Goal: Answer question/provide support: Share knowledge or assist other users

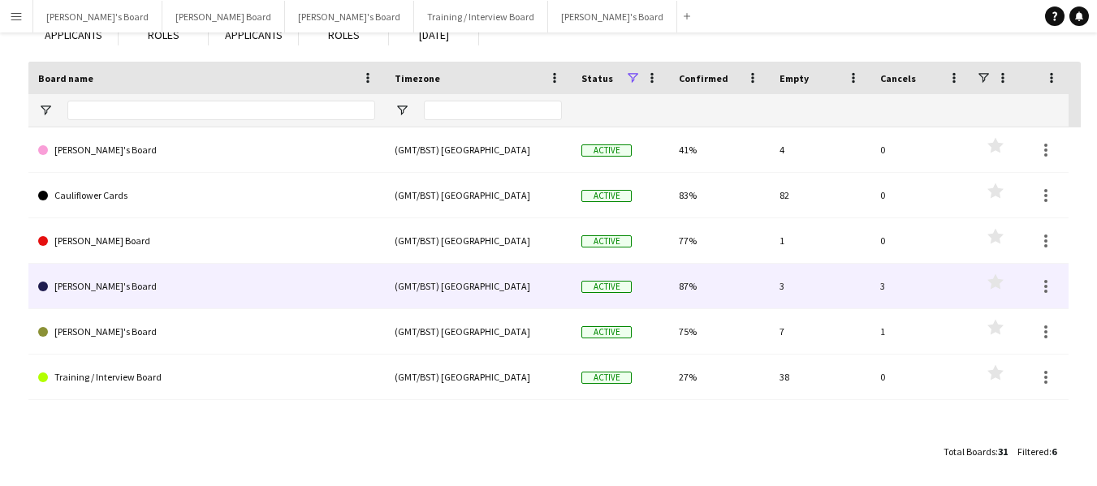
scroll to position [132, 0]
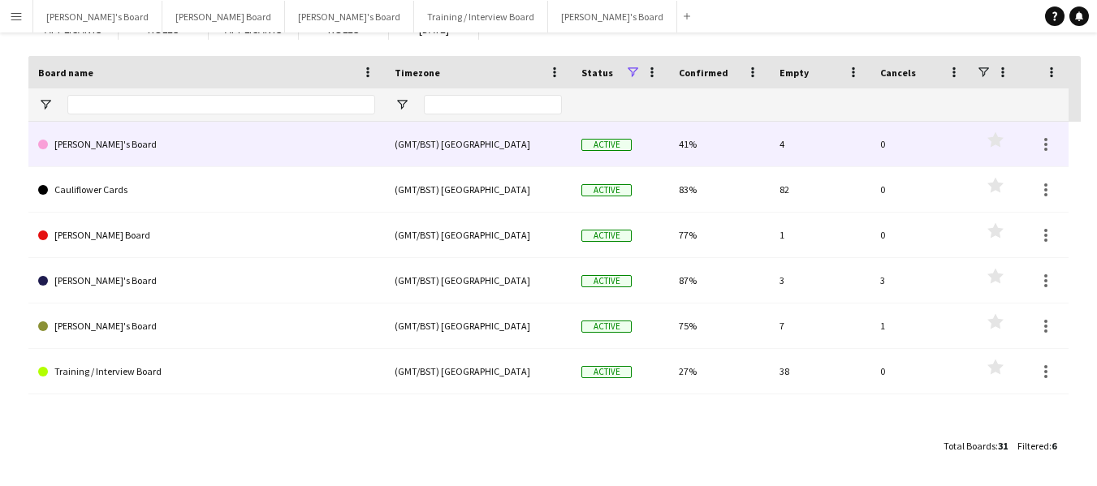
click at [84, 149] on link "[PERSON_NAME]'s Board" at bounding box center [206, 144] width 337 height 45
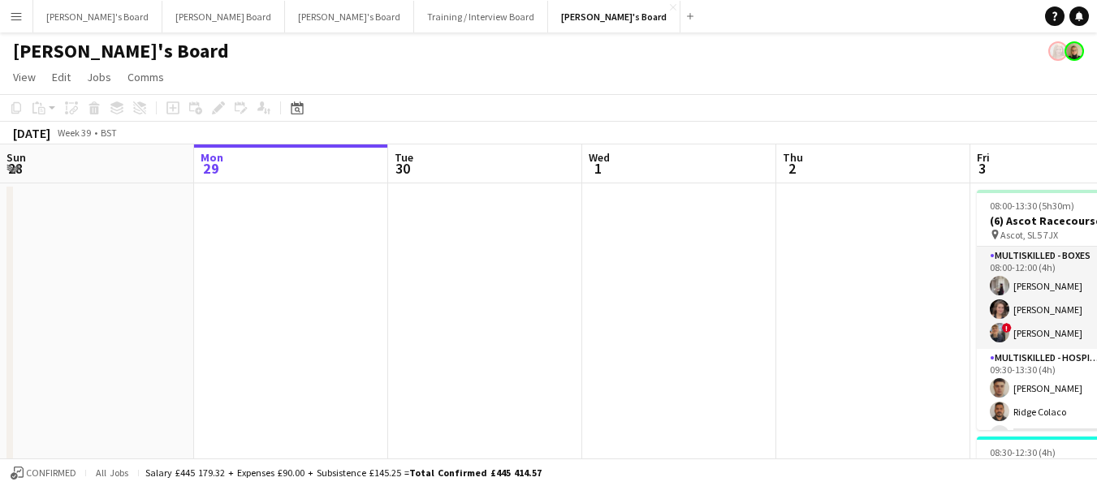
scroll to position [0, 460]
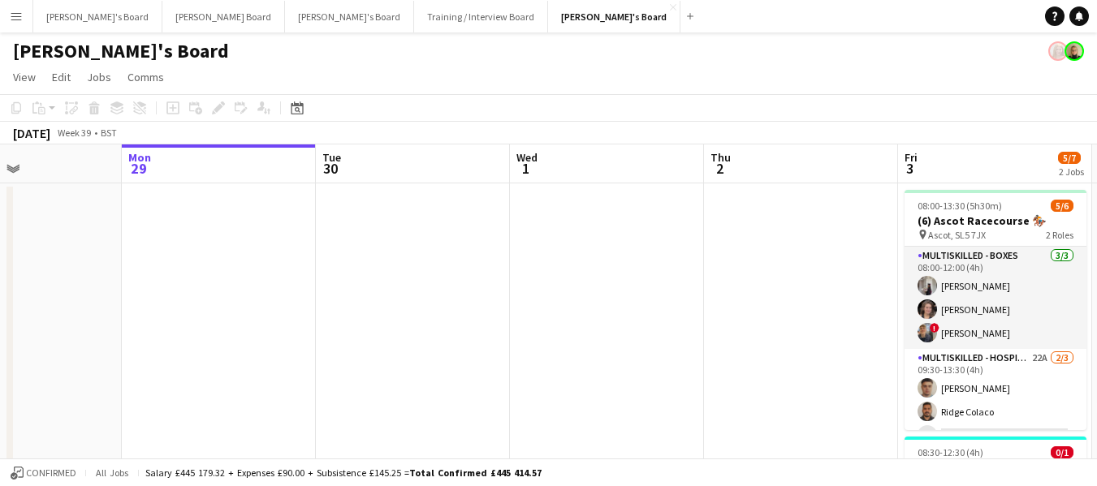
drag, startPoint x: 882, startPoint y: 162, endPoint x: 669, endPoint y: 144, distance: 214.3
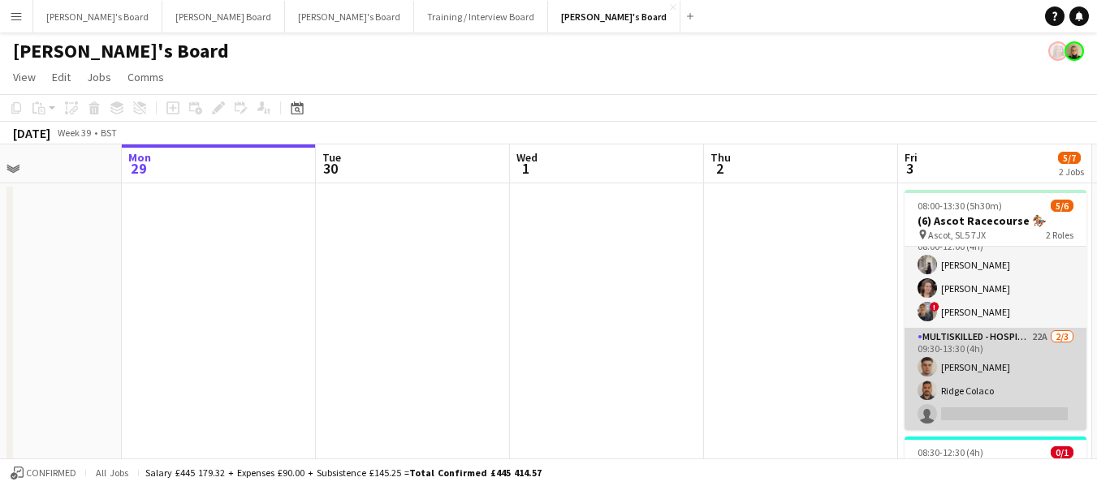
scroll to position [0, 0]
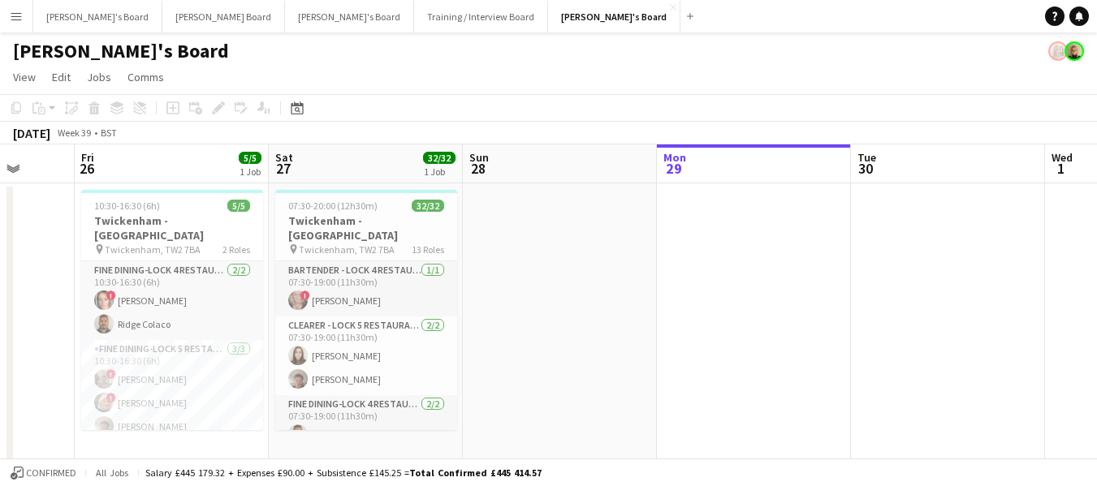
drag, startPoint x: 218, startPoint y: 159, endPoint x: 688, endPoint y: 192, distance: 470.4
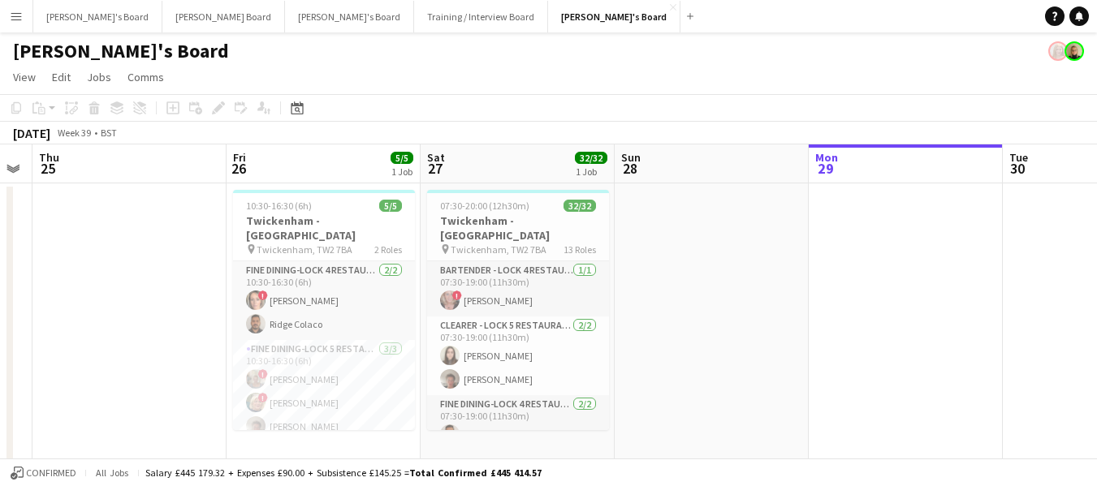
drag, startPoint x: 193, startPoint y: 166, endPoint x: 330, endPoint y: 170, distance: 137.2
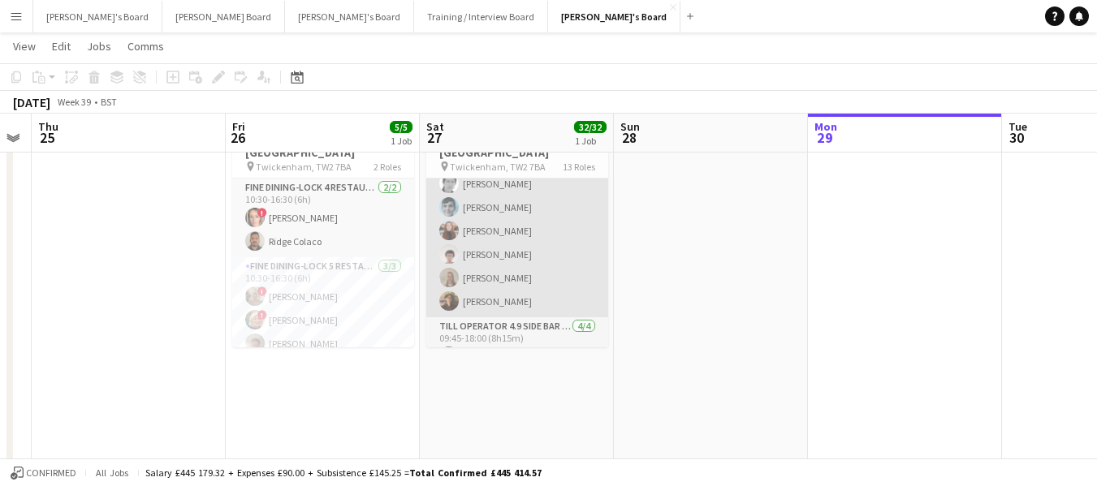
scroll to position [819, 0]
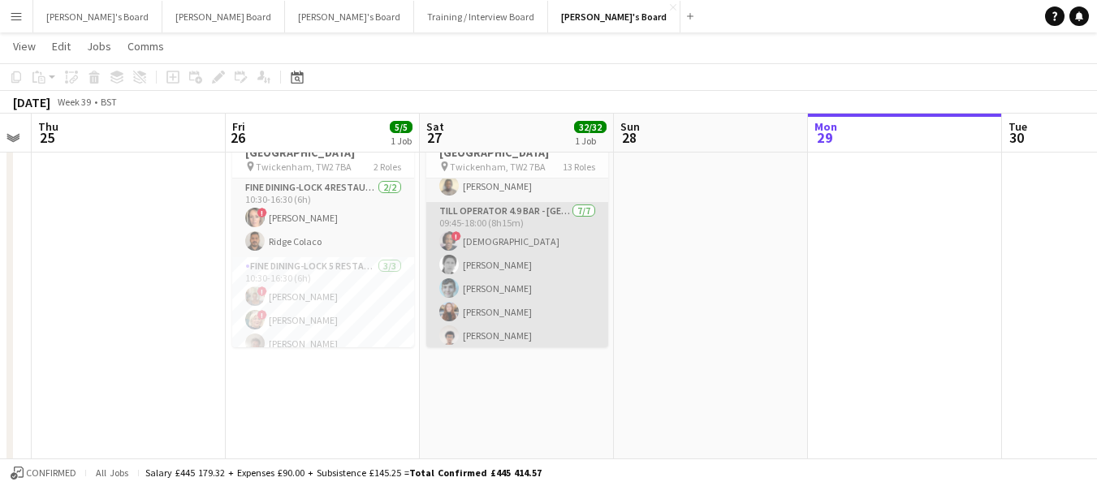
click at [490, 314] on app-card-role "Till Operator 4.9 BAR - [GEOGRAPHIC_DATA] [DATE] 09:45-18:00 (8h15m) ! Mofe Soy…" at bounding box center [517, 300] width 182 height 196
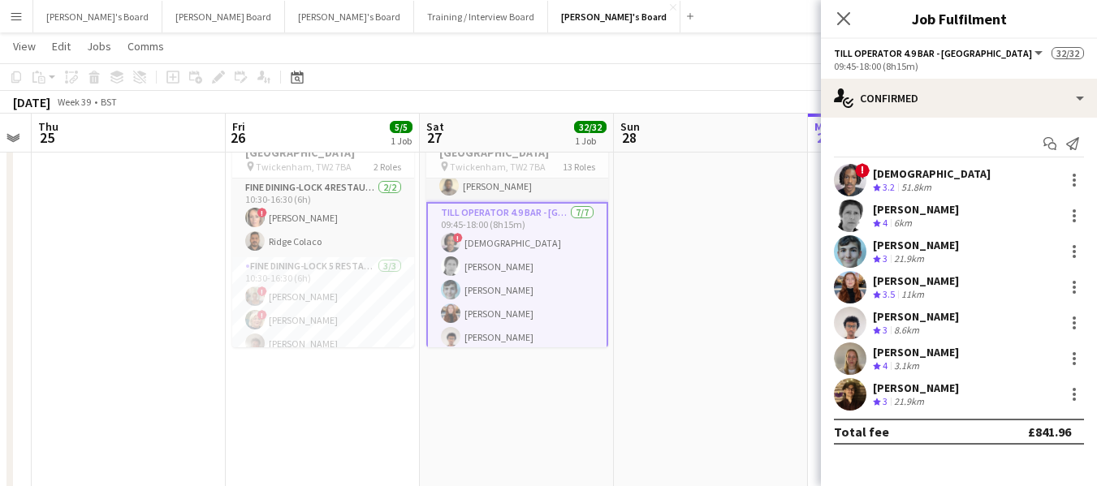
click at [890, 317] on div "[PERSON_NAME]" at bounding box center [916, 316] width 86 height 15
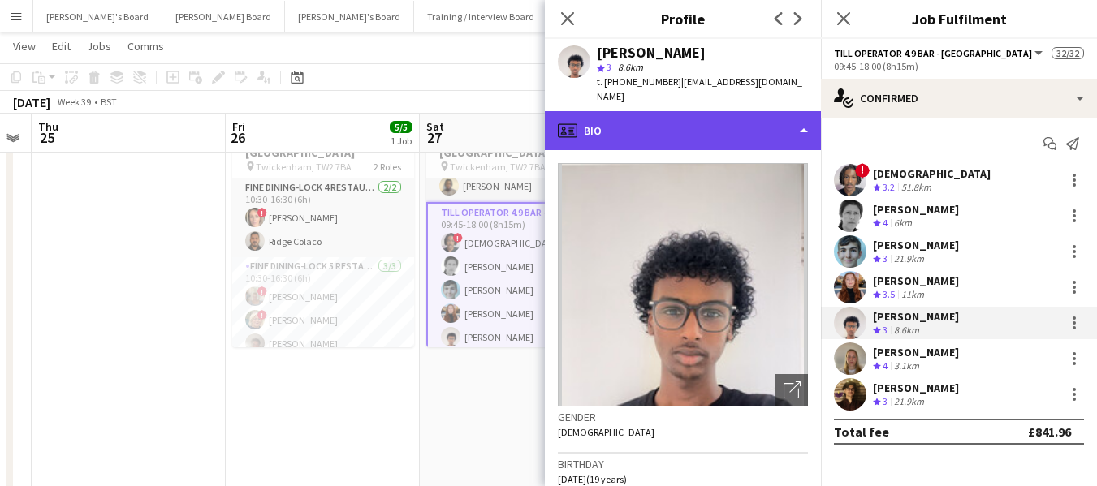
drag, startPoint x: 668, startPoint y: 101, endPoint x: 666, endPoint y: 110, distance: 9.1
click at [666, 111] on div "profile Bio" at bounding box center [683, 130] width 276 height 39
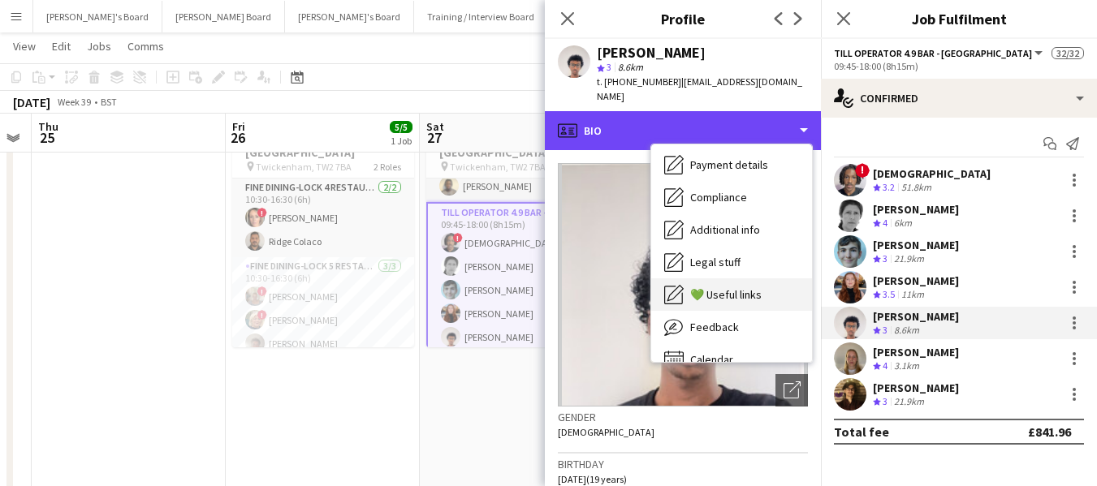
scroll to position [218, 0]
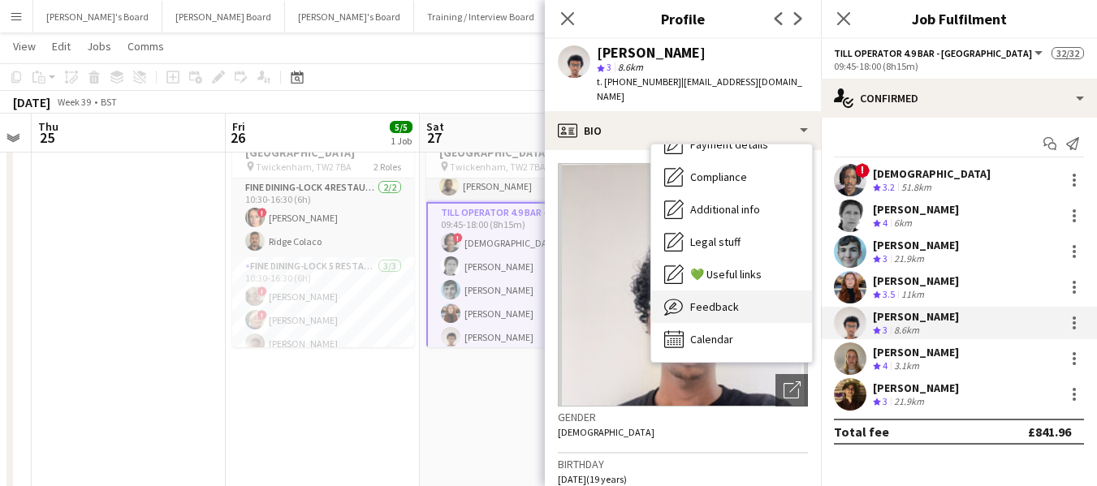
click at [718, 300] on span "Feedback" at bounding box center [714, 307] width 49 height 15
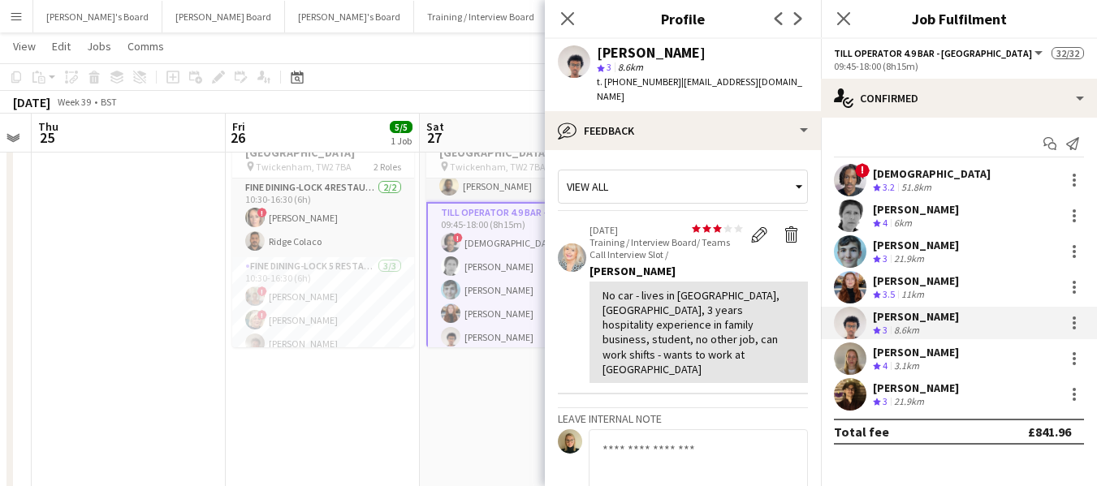
click at [628, 429] on textarea at bounding box center [697, 467] width 219 height 77
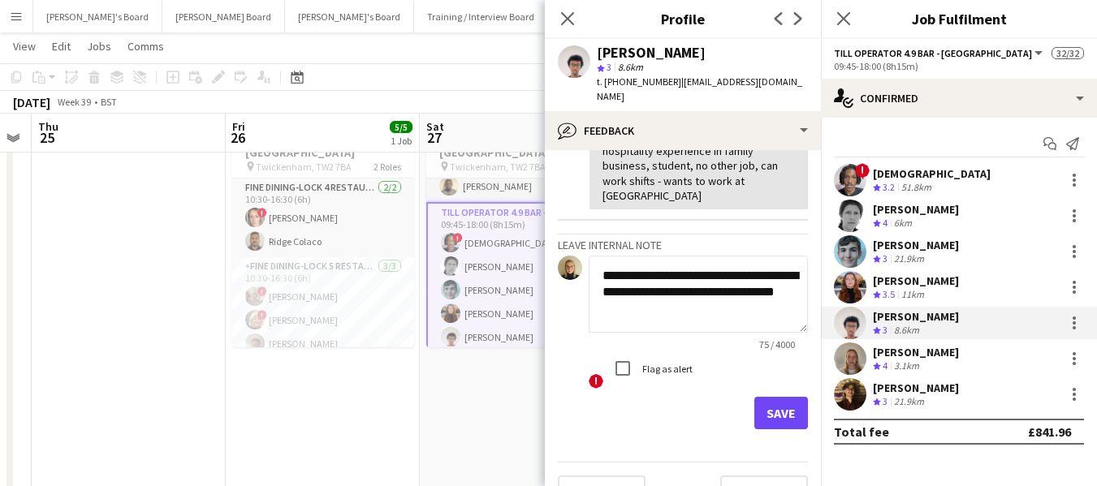
scroll to position [179, 0]
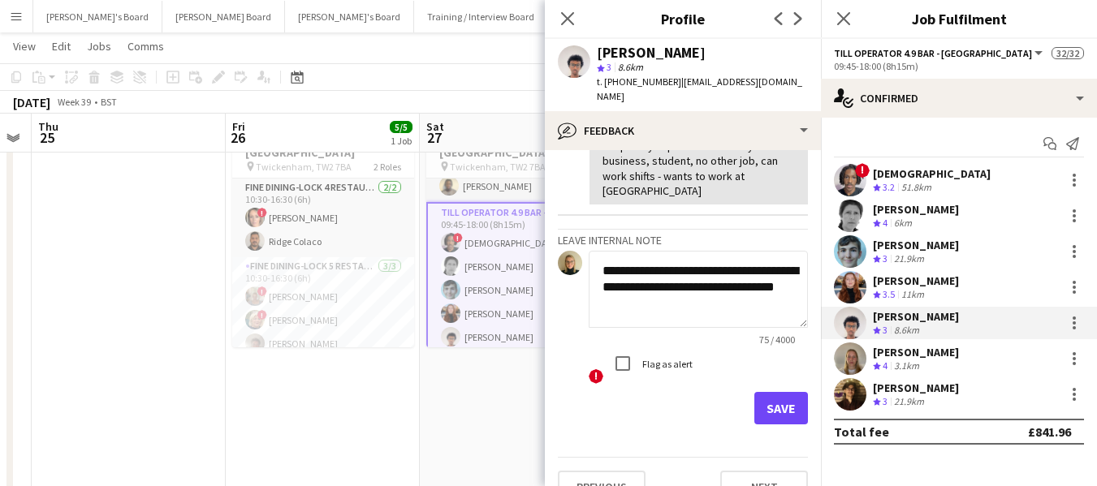
type textarea "**********"
click at [775, 392] on button "Save" at bounding box center [781, 408] width 54 height 32
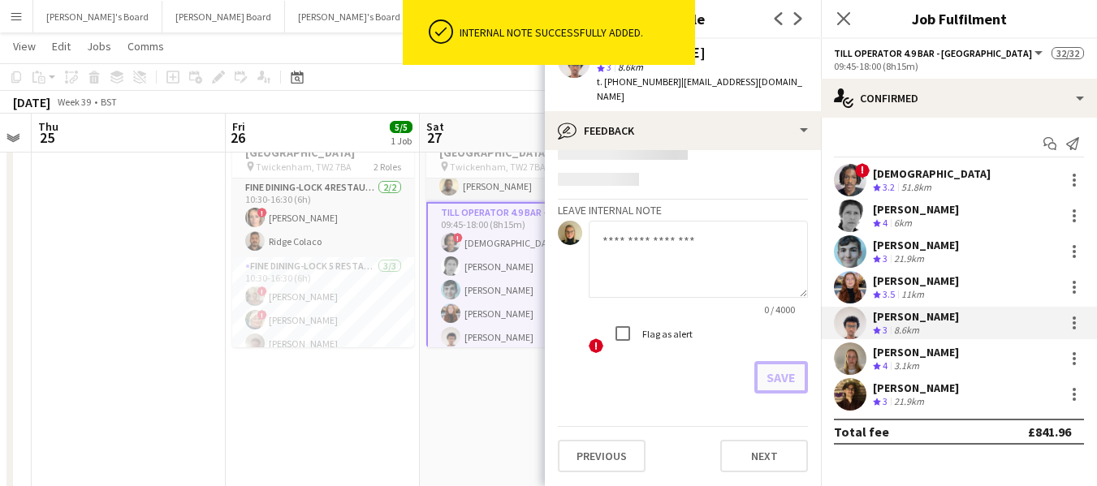
scroll to position [288, 0]
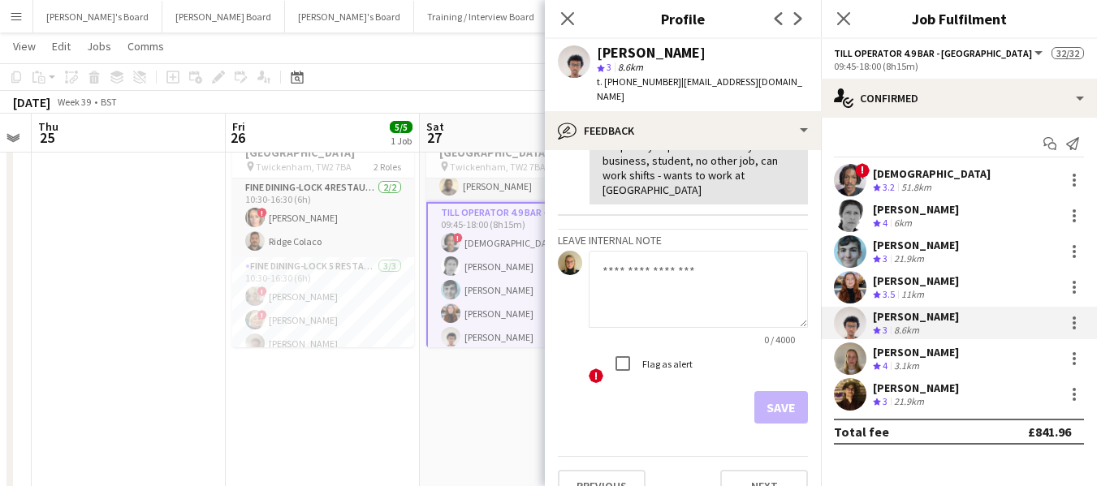
click at [907, 318] on div "[PERSON_NAME]" at bounding box center [916, 316] width 86 height 15
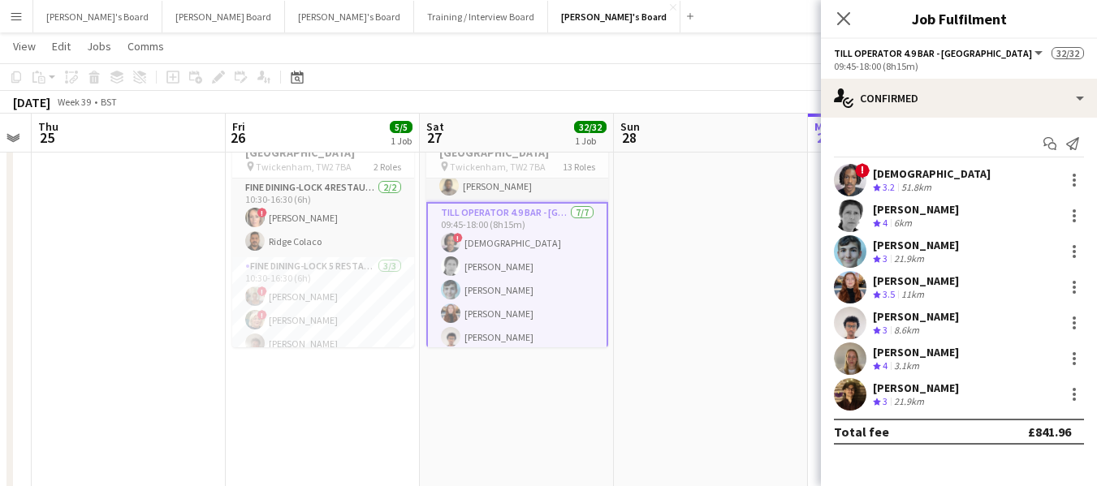
click at [907, 318] on div "[PERSON_NAME]" at bounding box center [916, 316] width 86 height 15
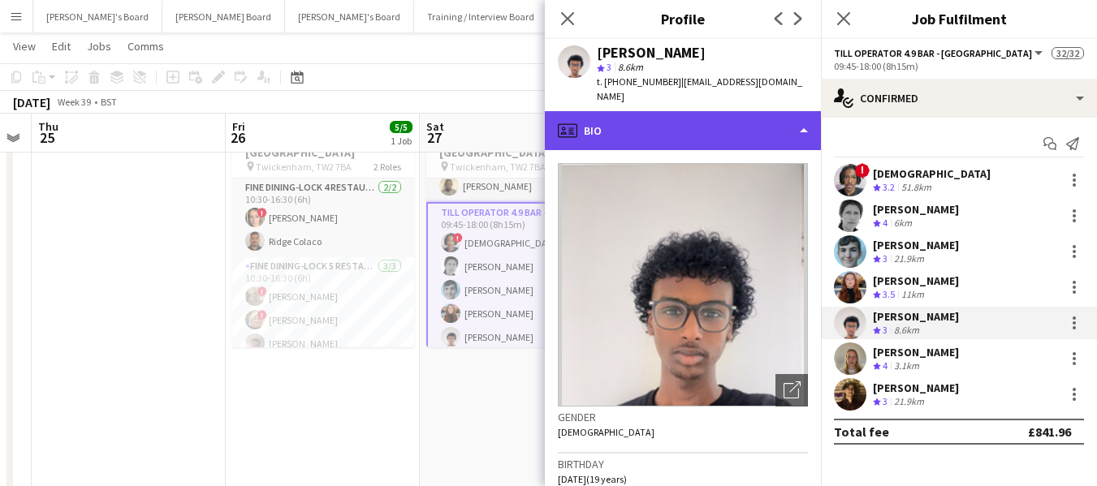
click at [735, 111] on div "profile Bio" at bounding box center [683, 130] width 276 height 39
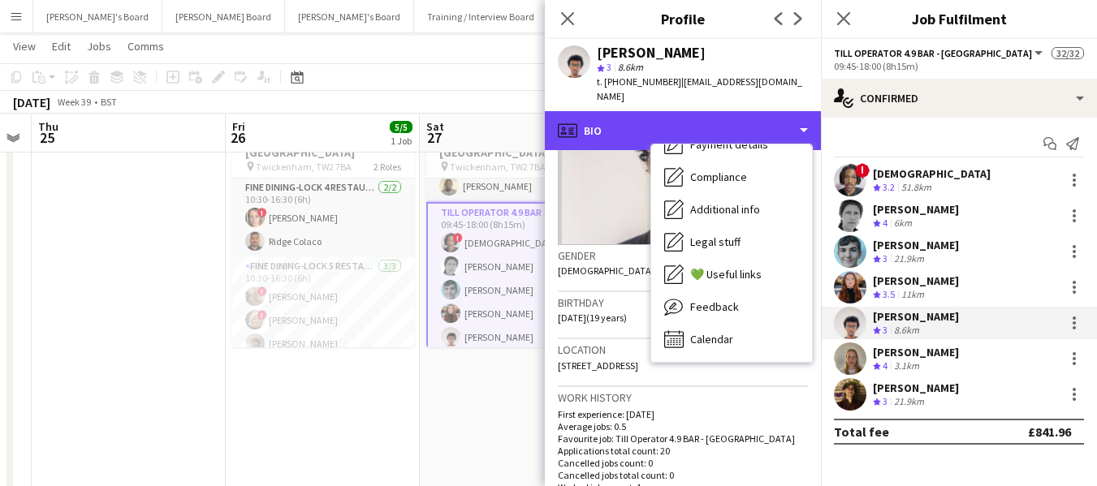
scroll to position [162, 0]
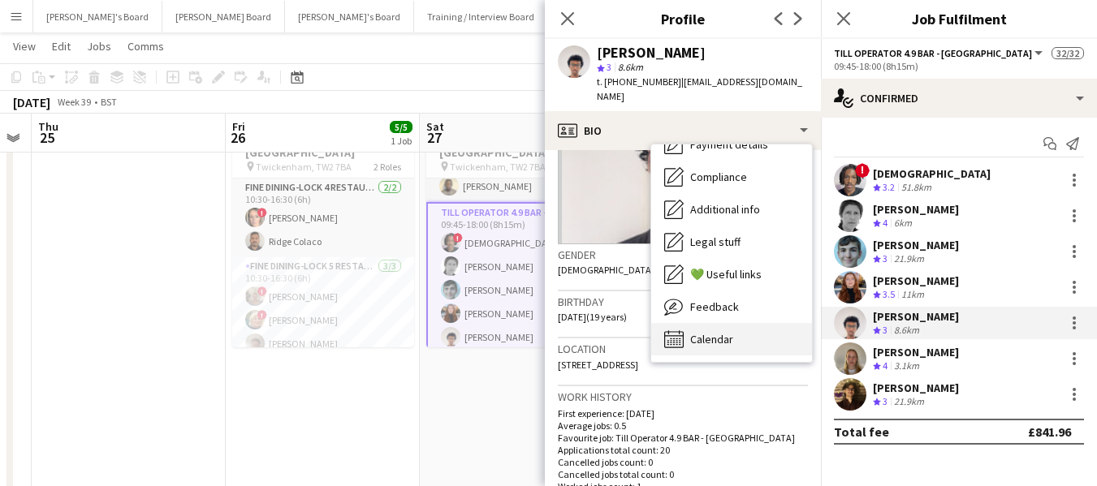
click at [719, 323] on div "Calendar Calendar" at bounding box center [731, 339] width 161 height 32
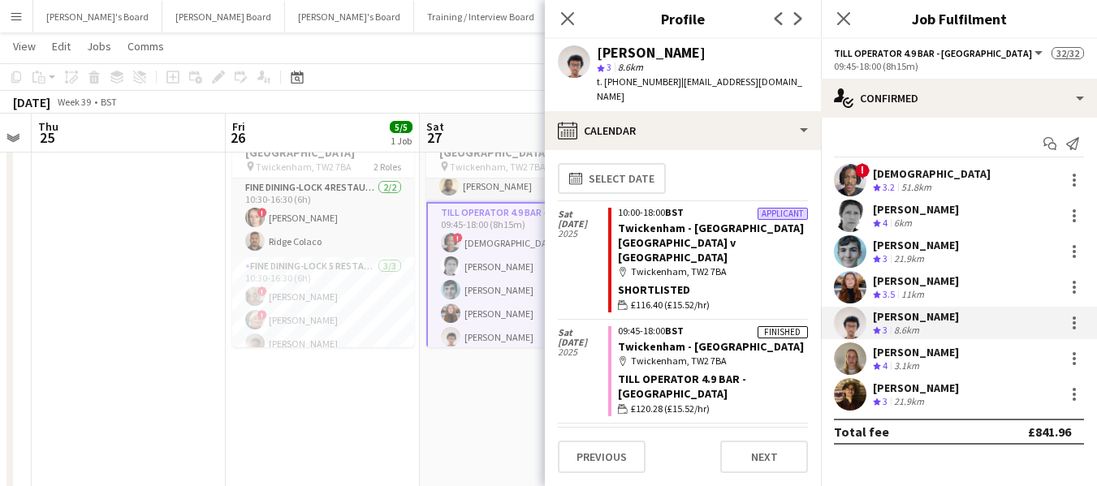
scroll to position [0, 0]
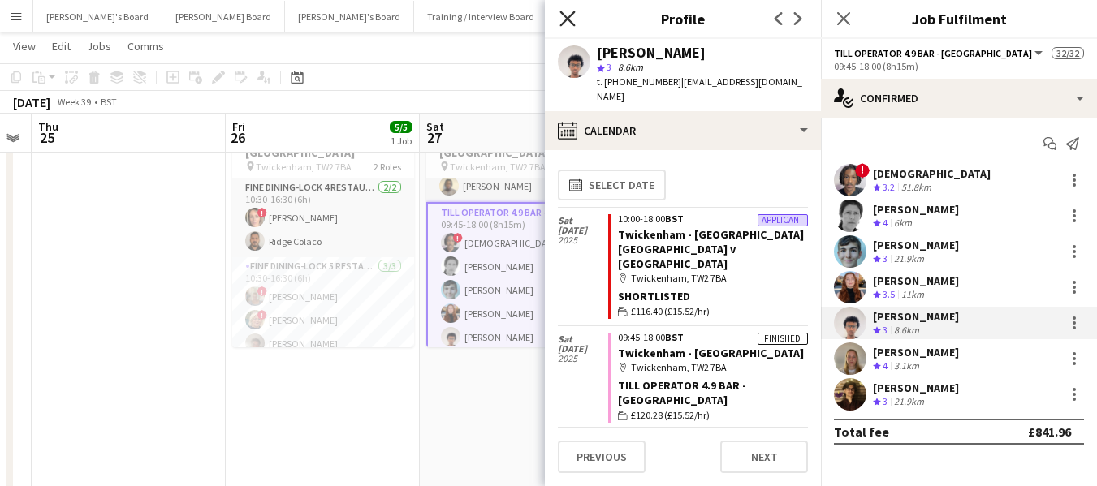
click at [573, 17] on icon "Close pop-in" at bounding box center [566, 18] width 15 height 15
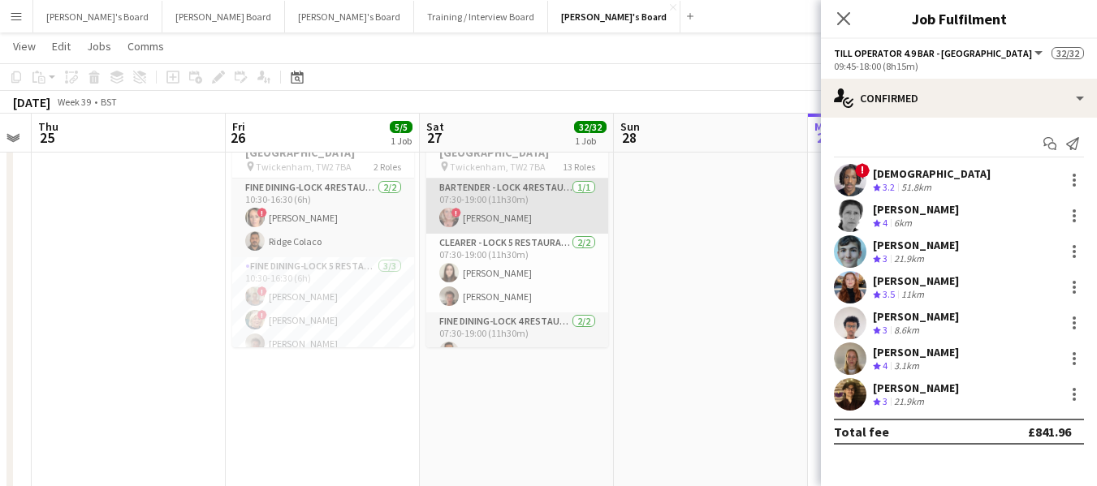
click at [514, 205] on app-card-role "Bartender - LOCK 4 RESTAURANT - [GEOGRAPHIC_DATA] - LEVEL 3 [DATE] 07:30-19:00 …" at bounding box center [517, 206] width 182 height 55
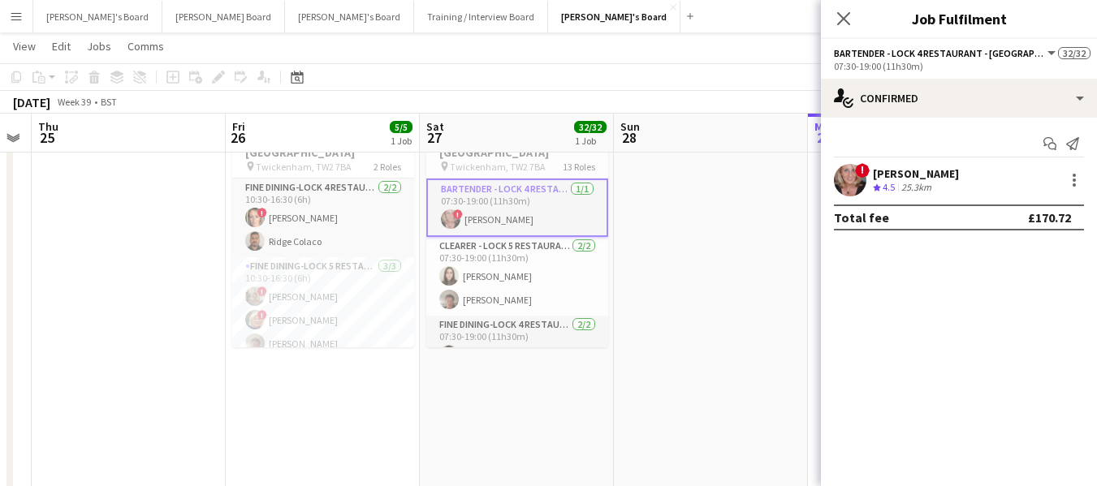
click at [934, 175] on div "[PERSON_NAME]" at bounding box center [916, 173] width 86 height 15
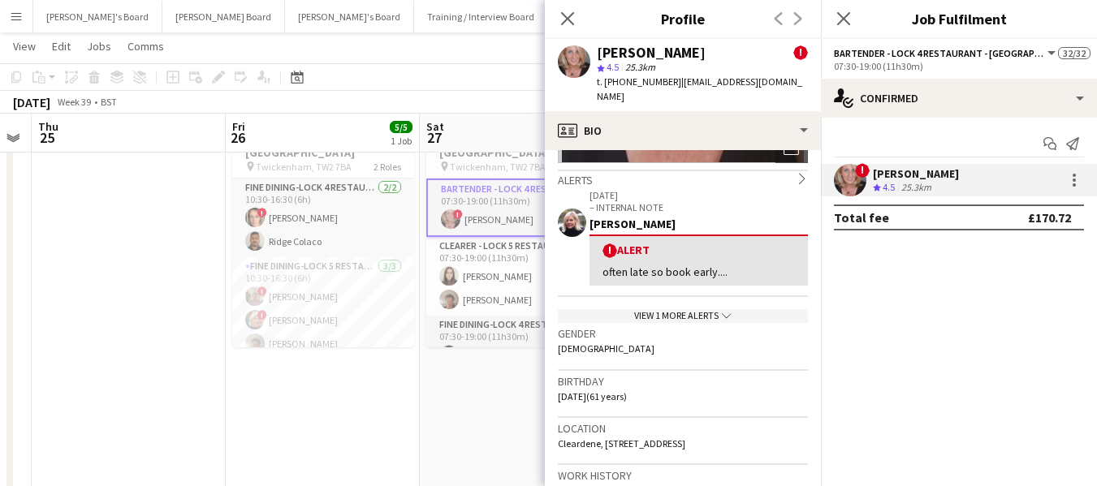
scroll to position [325, 0]
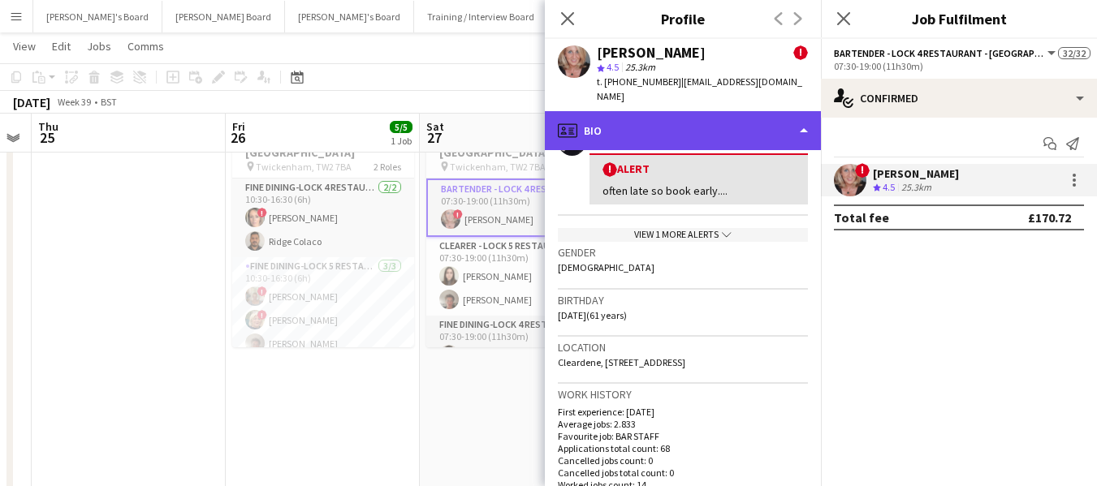
click at [632, 119] on div "profile Bio" at bounding box center [683, 130] width 276 height 39
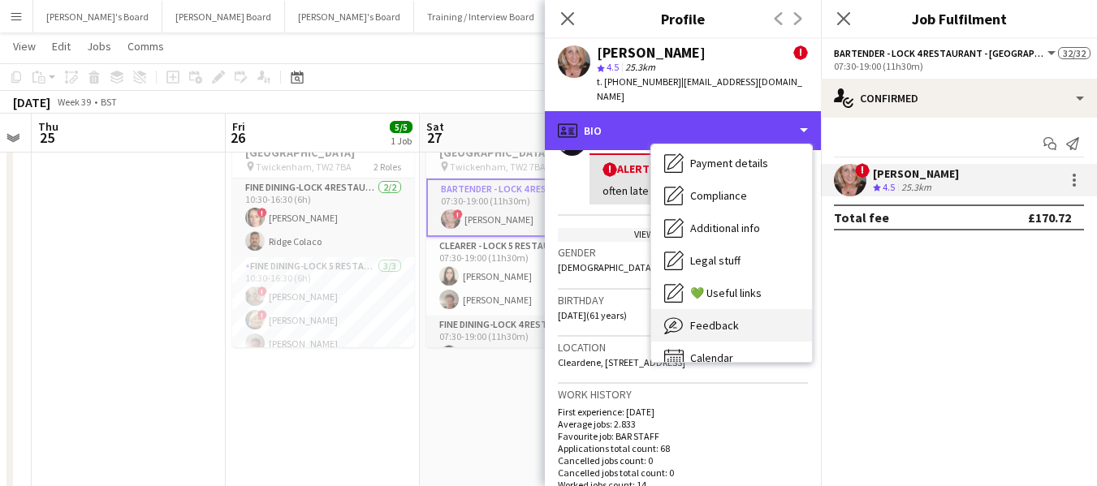
scroll to position [218, 0]
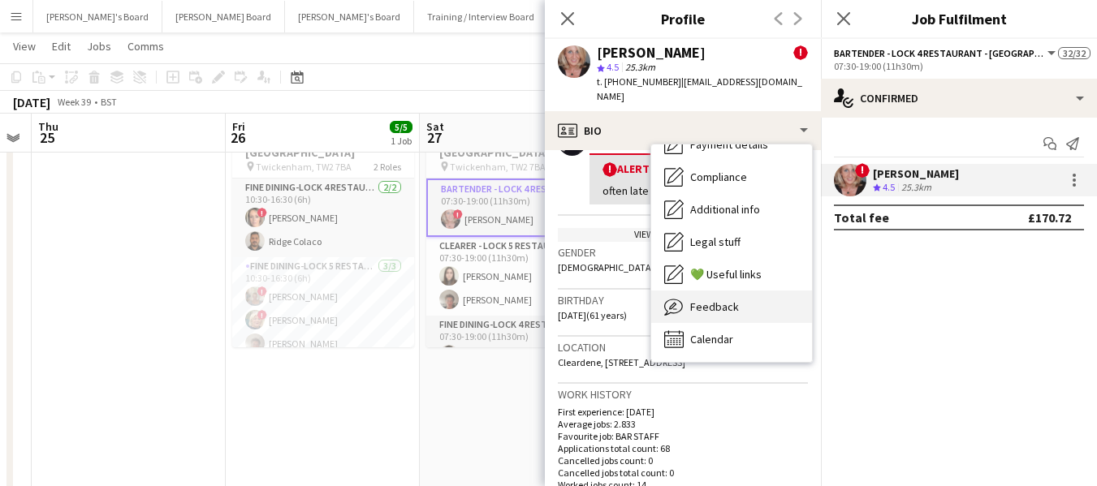
click at [733, 300] on span "Feedback" at bounding box center [714, 307] width 49 height 15
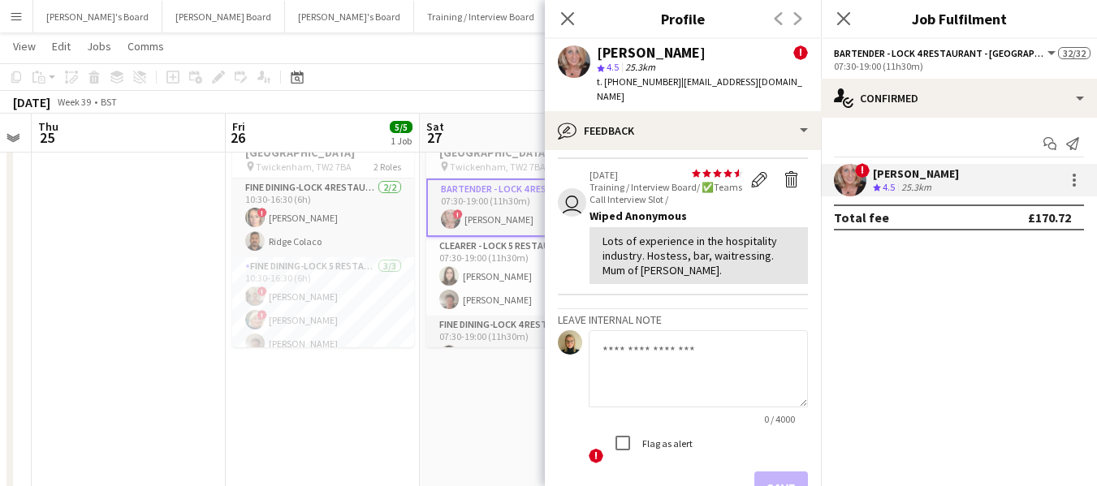
scroll to position [812, 0]
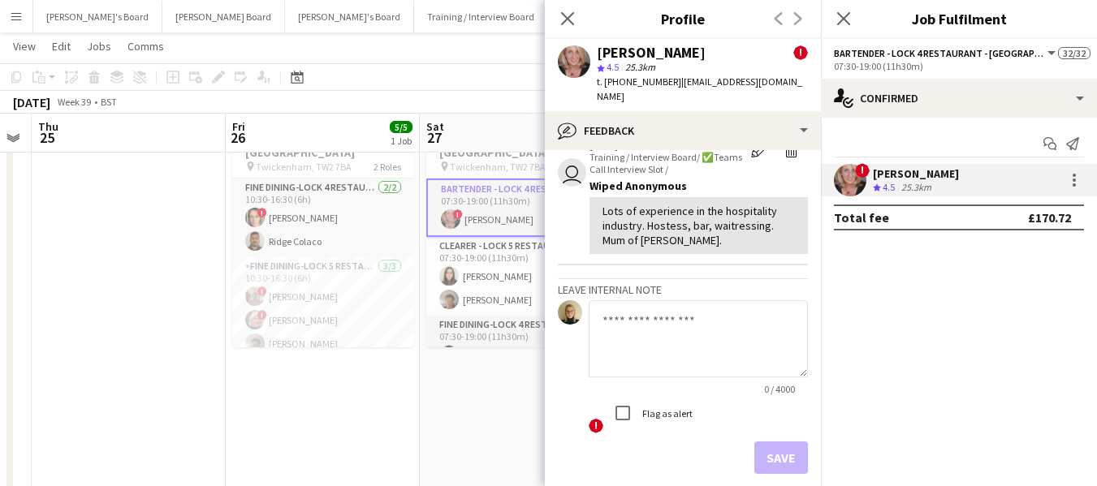
click at [631, 300] on textarea at bounding box center [697, 338] width 219 height 77
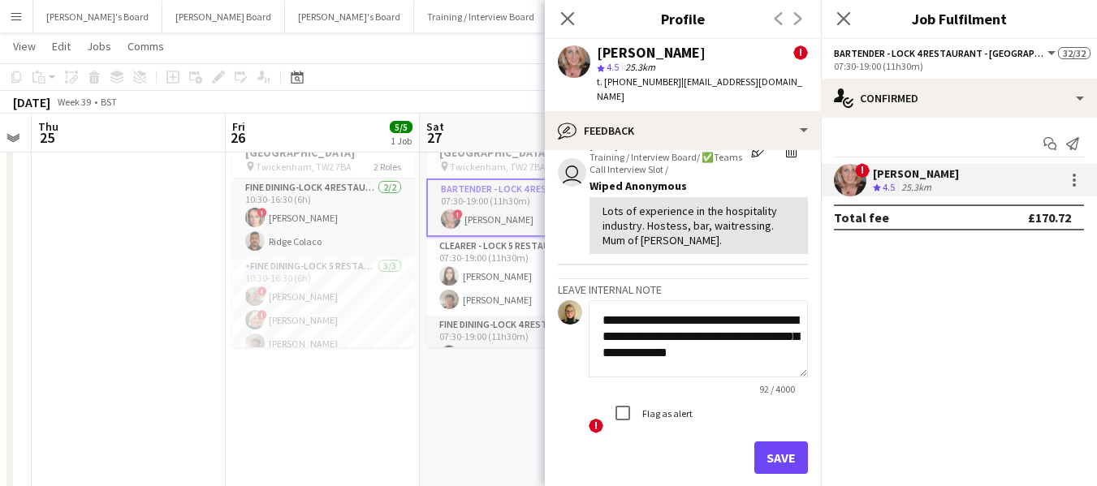
scroll to position [2, 0]
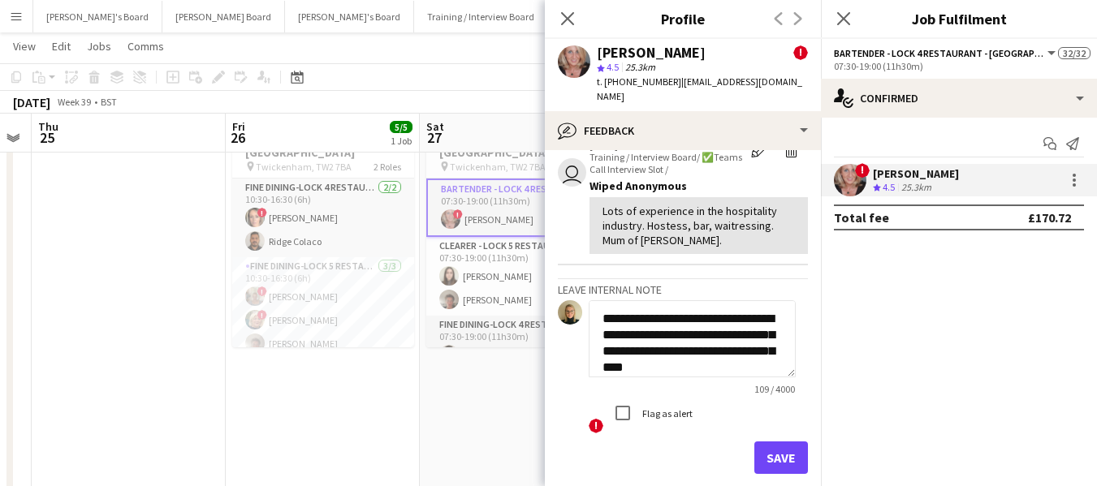
type textarea "**********"
click at [665, 407] on label "Flag as alert" at bounding box center [666, 413] width 54 height 12
click at [787, 448] on button "Save" at bounding box center [781, 458] width 54 height 32
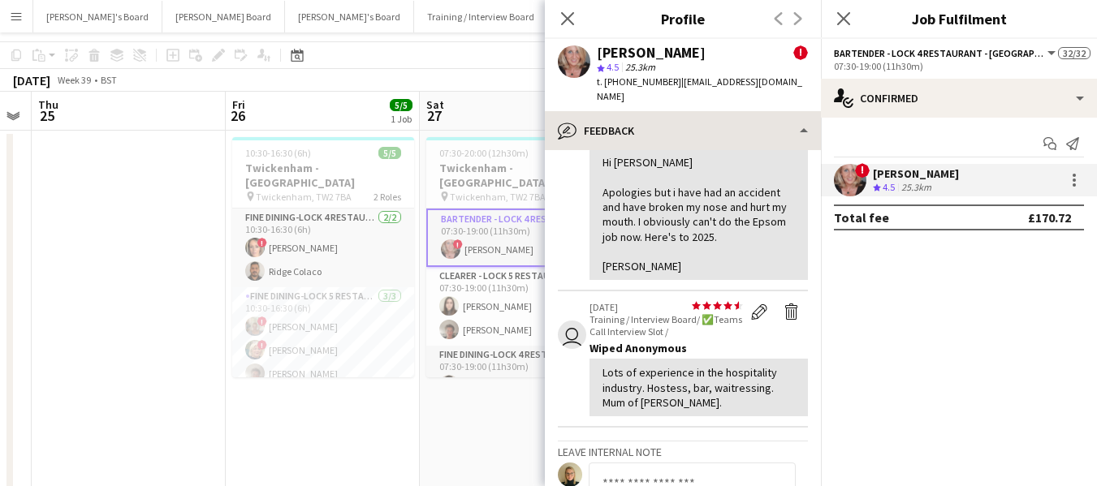
scroll to position [81, 0]
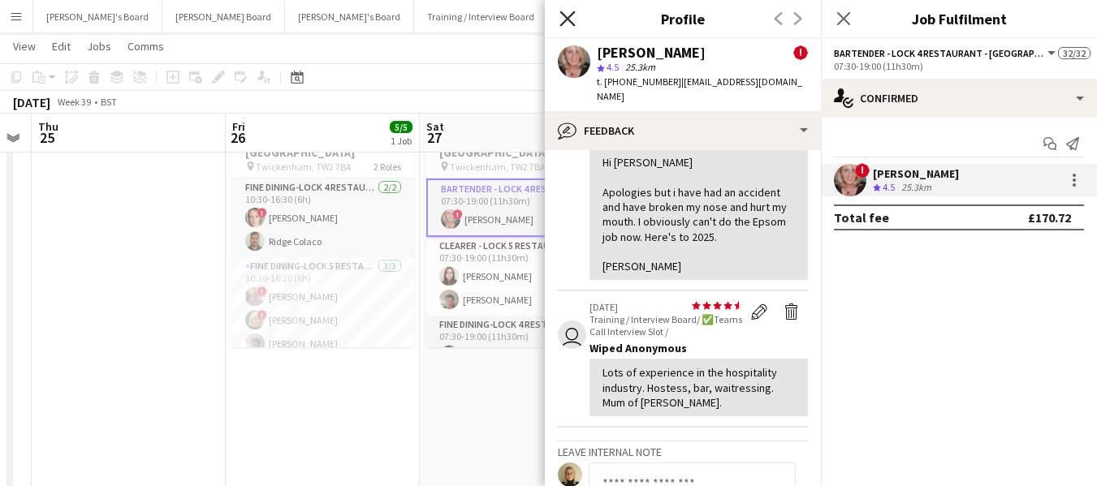
click at [567, 15] on icon "Close pop-in" at bounding box center [566, 18] width 15 height 15
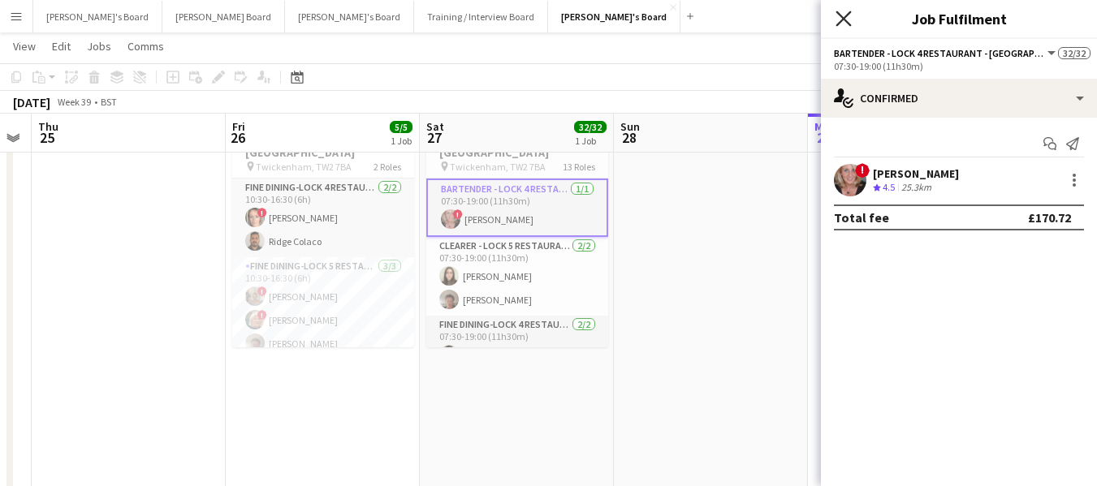
click at [845, 22] on icon "Close pop-in" at bounding box center [842, 18] width 15 height 15
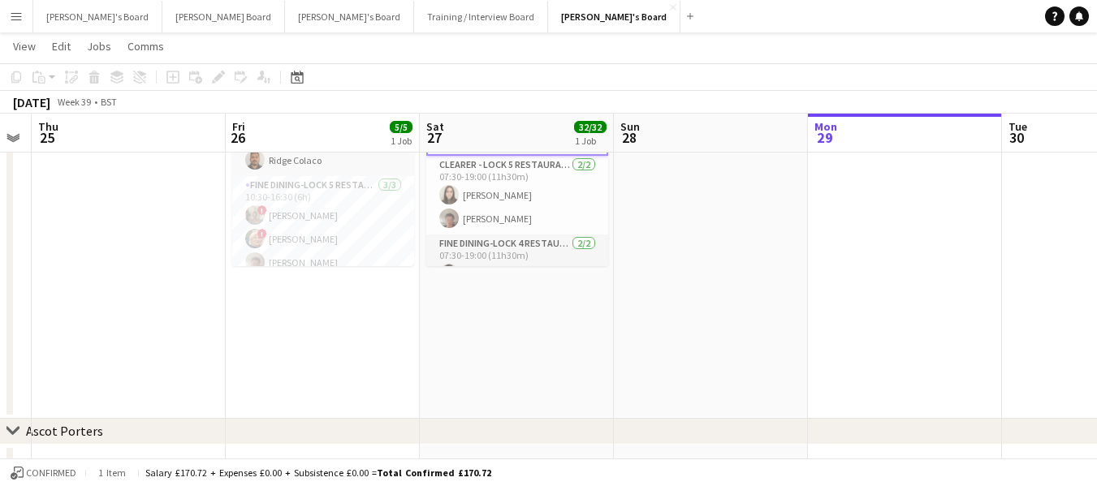
scroll to position [0, 356]
click at [482, 310] on app-date-cell "07:30-20:00 (12h30m) 32/32 [GEOGRAPHIC_DATA] - [GEOGRAPHIC_DATA] pin [GEOGRAPHI…" at bounding box center [517, 218] width 194 height 399
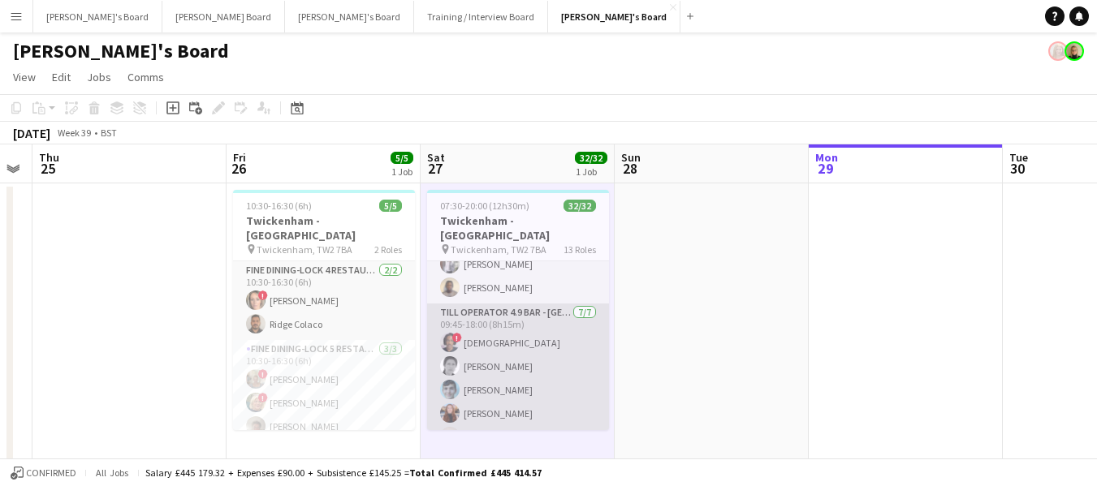
scroll to position [893, 0]
